Goal: Task Accomplishment & Management: Manage account settings

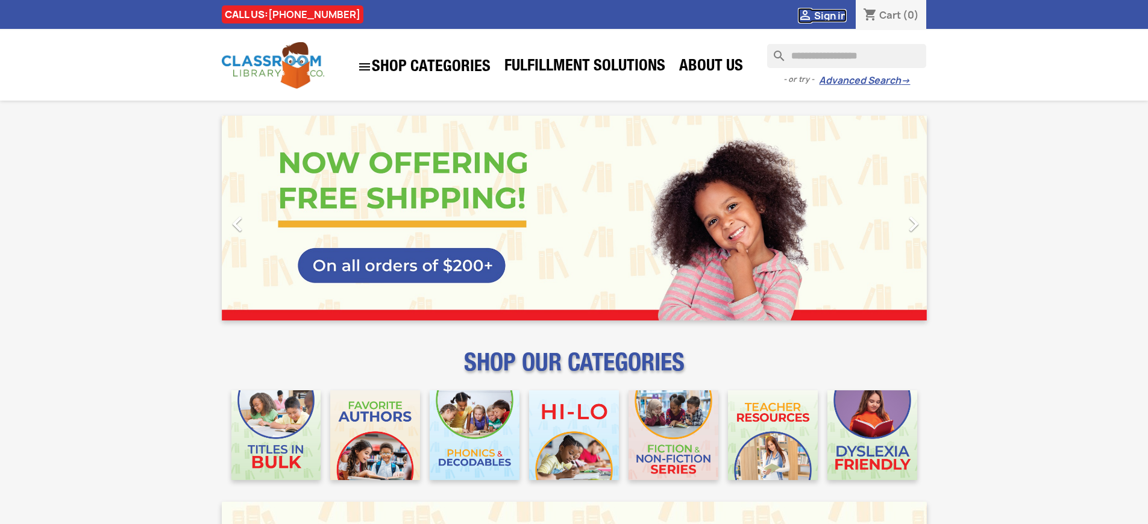
click at [836, 15] on span "Sign in" at bounding box center [830, 15] width 33 height 13
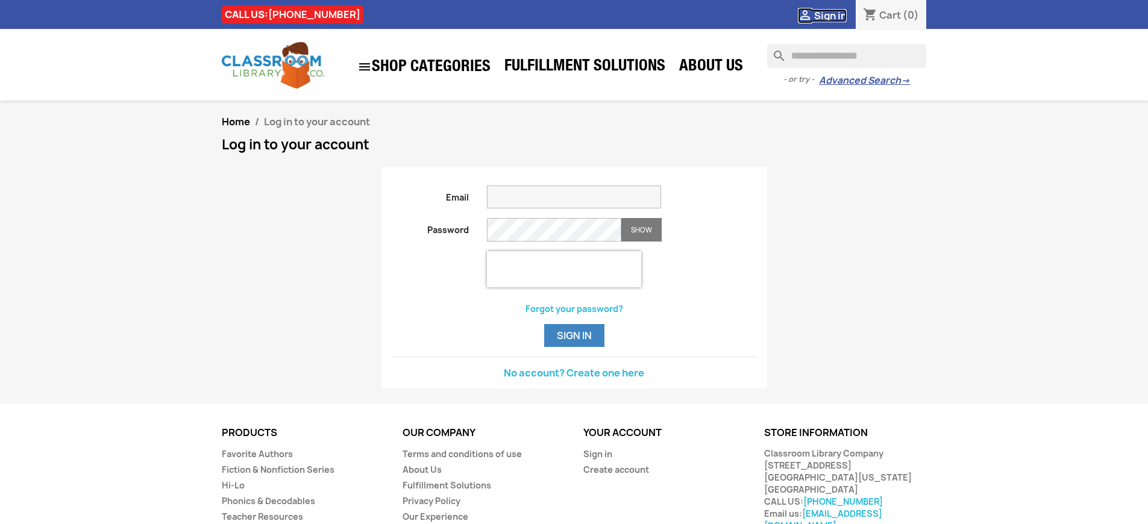
click at [836, 15] on span "Sign in" at bounding box center [830, 15] width 33 height 13
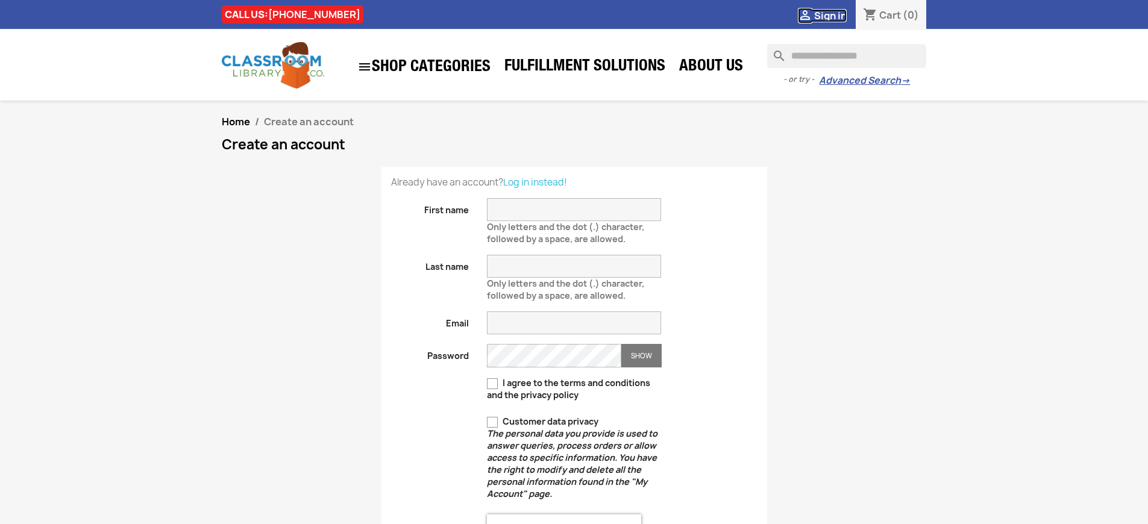
click at [836, 15] on span "Sign in" at bounding box center [830, 15] width 33 height 13
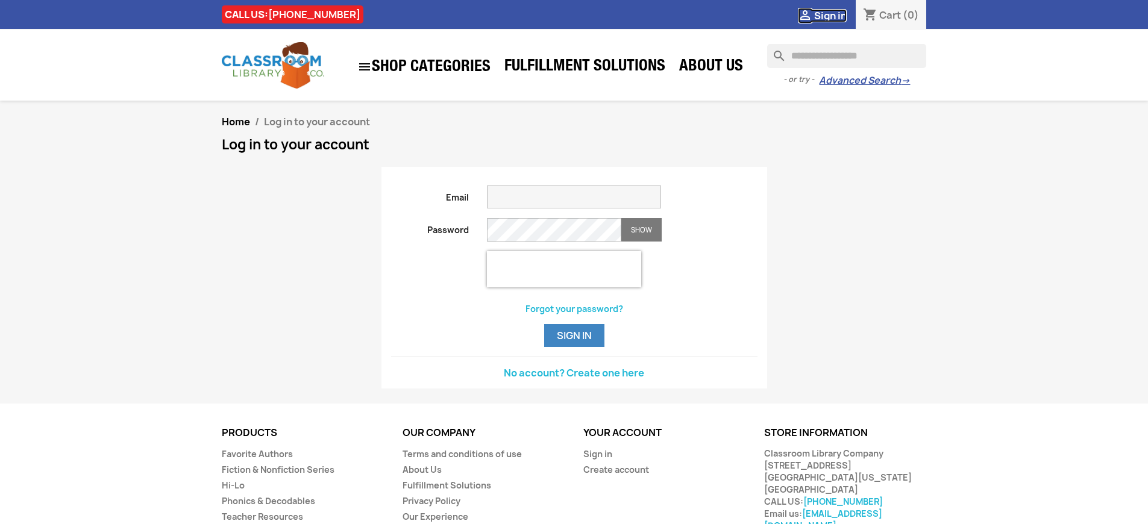
click at [836, 15] on span "Sign in" at bounding box center [830, 15] width 33 height 13
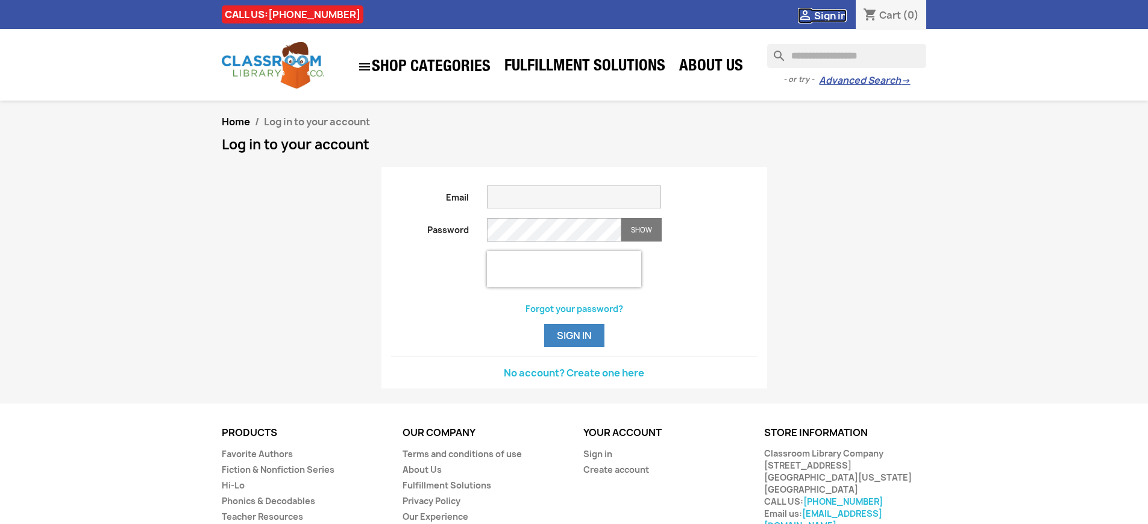
click at [836, 15] on span "Sign in" at bounding box center [830, 15] width 33 height 13
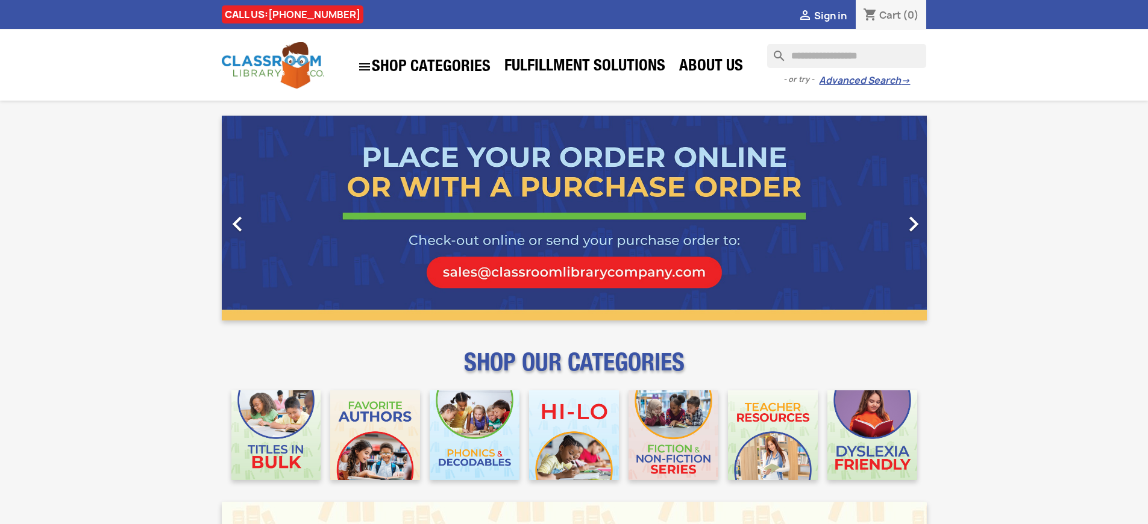
click at [836, 15] on span "Sign in" at bounding box center [830, 15] width 33 height 13
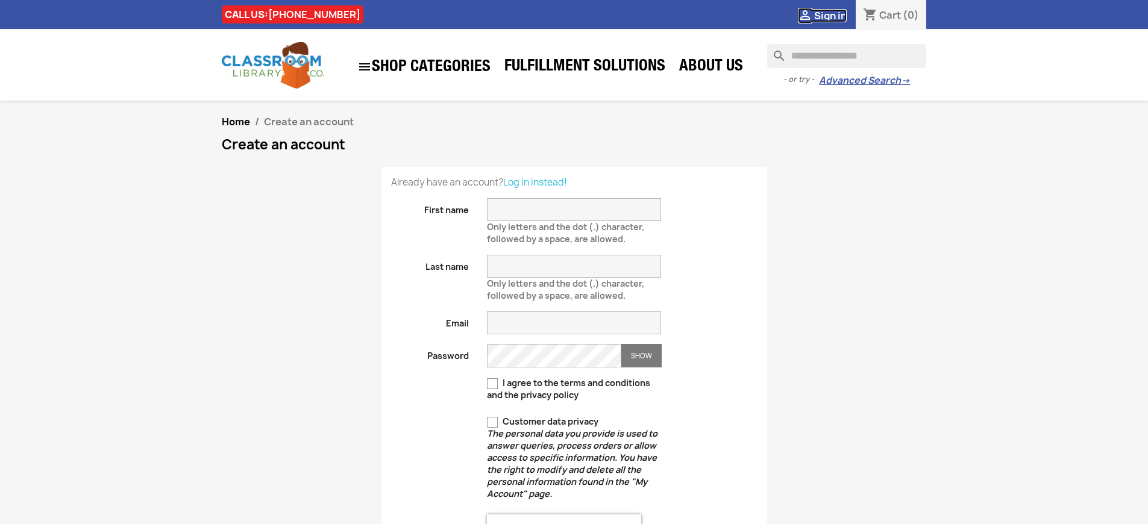
click at [836, 15] on span "Sign in" at bounding box center [830, 15] width 33 height 13
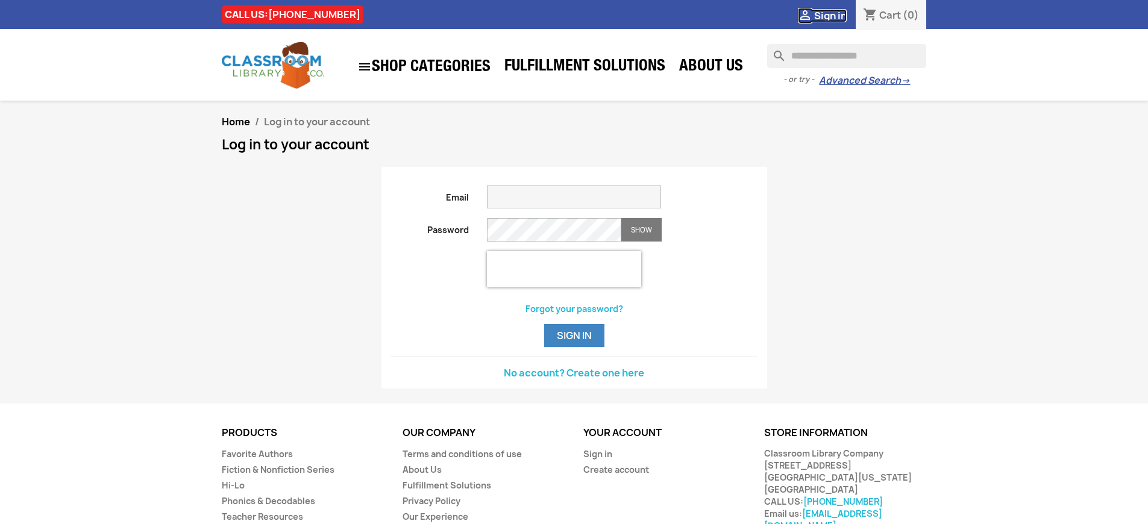
click at [836, 15] on span "Sign in" at bounding box center [830, 15] width 33 height 13
click at [574, 347] on button "Sign in" at bounding box center [574, 335] width 60 height 23
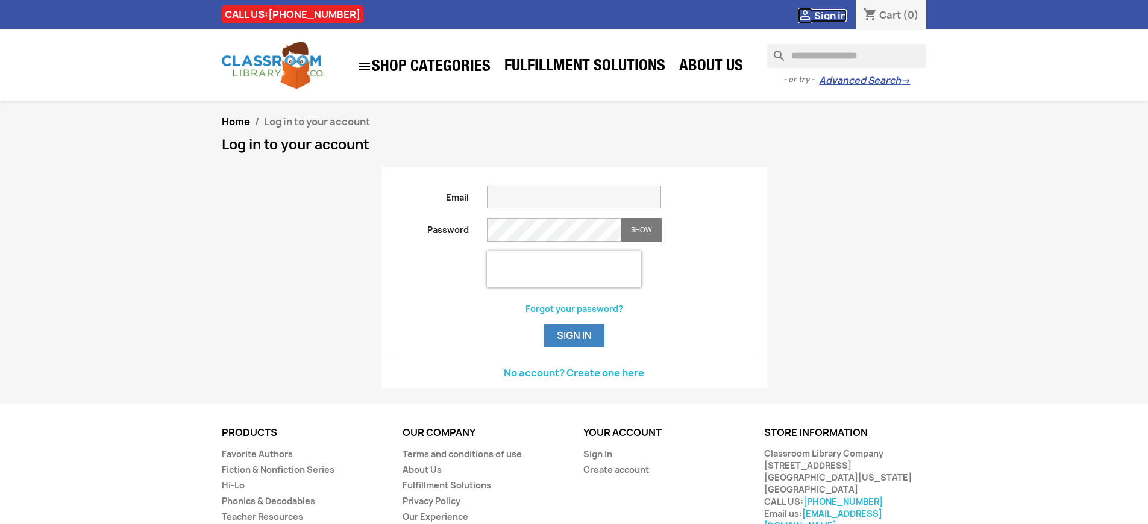
click at [836, 15] on span "Sign in" at bounding box center [830, 15] width 33 height 13
click at [574, 347] on button "Sign in" at bounding box center [574, 335] width 60 height 23
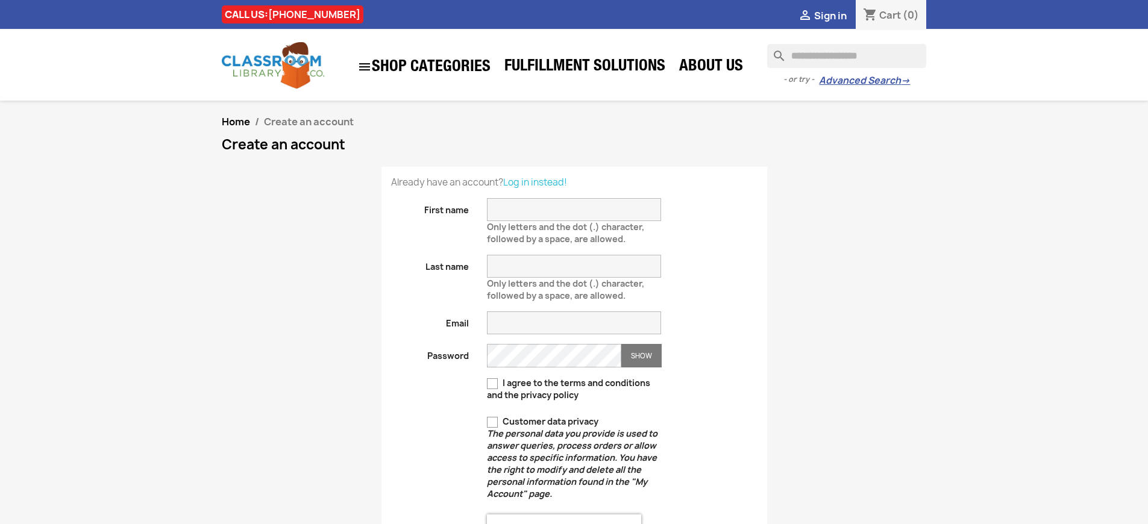
click at [304, 128] on span "Create an account" at bounding box center [309, 121] width 90 height 13
